Goal: Task Accomplishment & Management: Manage account settings

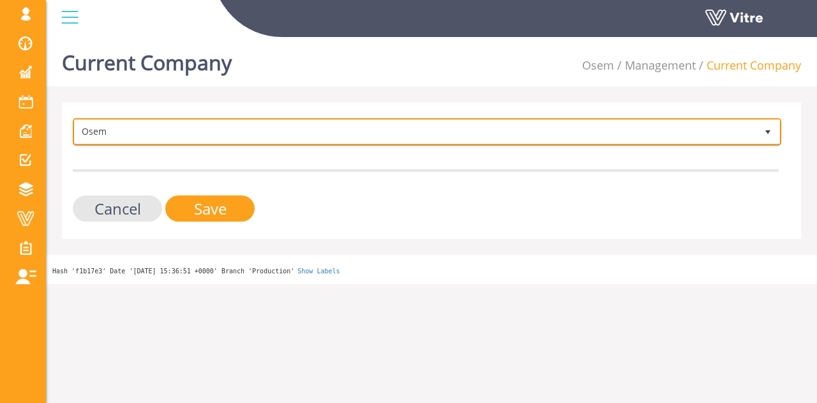
click at [197, 133] on span "Osem" at bounding box center [415, 131] width 681 height 23
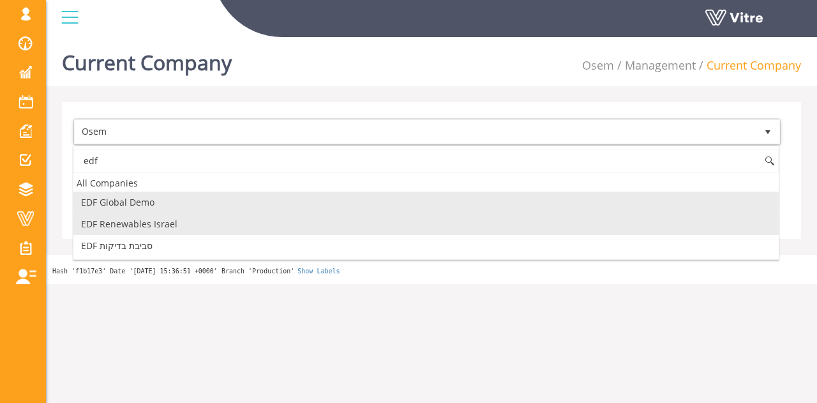
click at [175, 218] on li "EDF Renewables Israel" at bounding box center [425, 224] width 705 height 22
type input "edf"
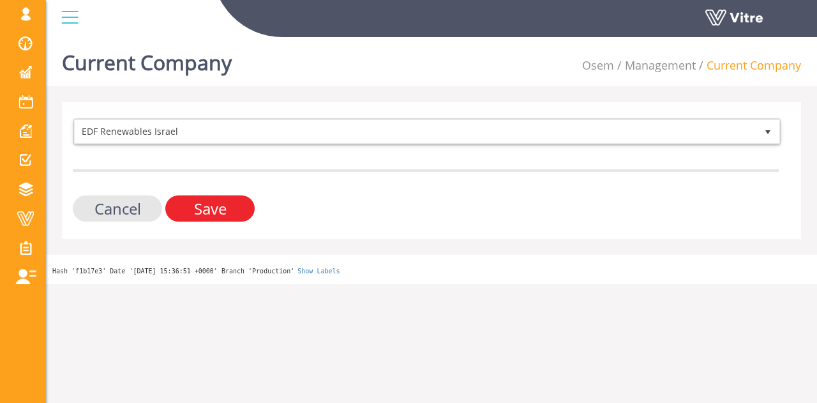
click at [190, 214] on input "Save" at bounding box center [209, 208] width 89 height 26
